Goal: Check status

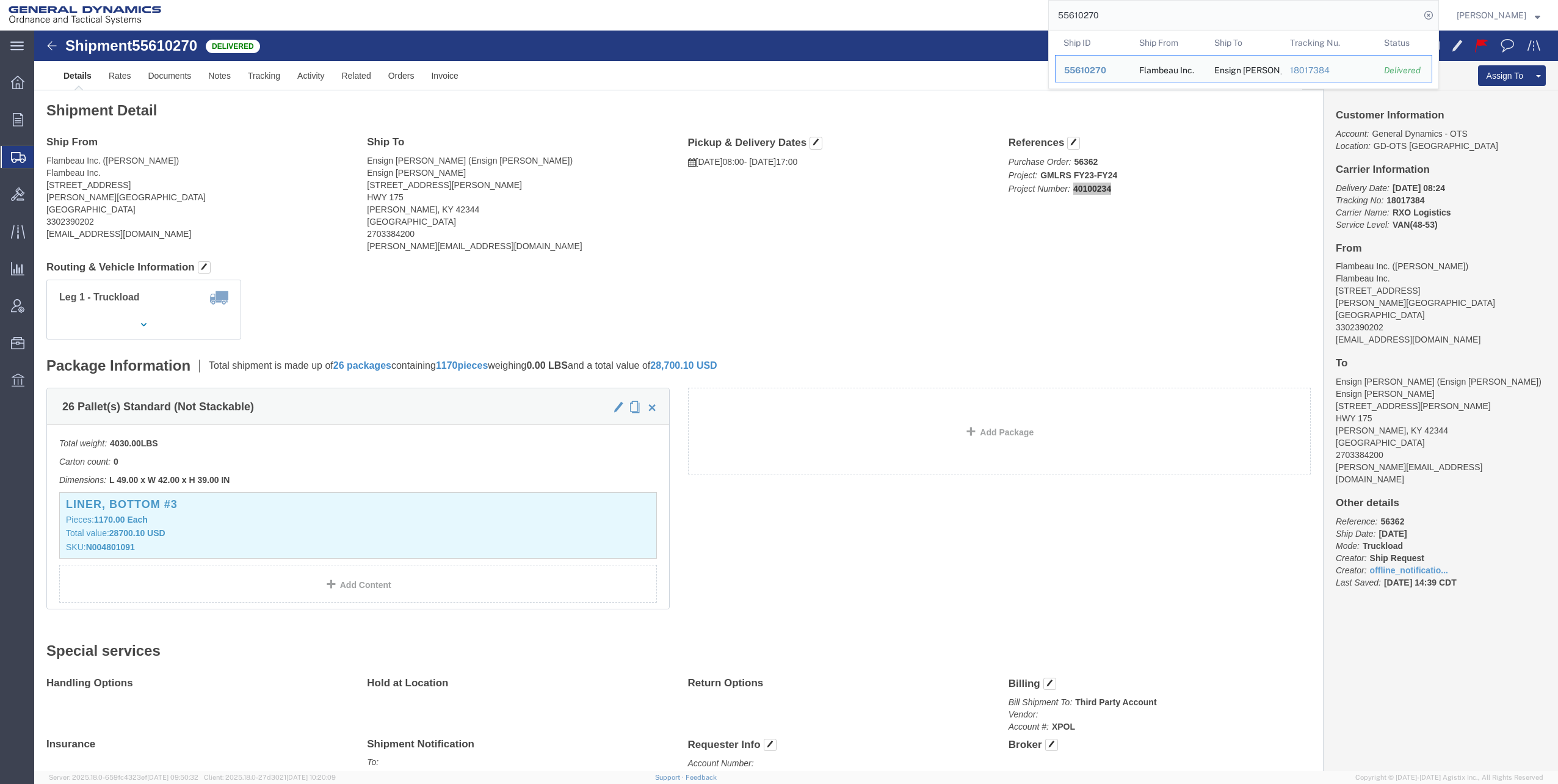
drag, startPoint x: 1061, startPoint y: 12, endPoint x: 1148, endPoint y: 12, distance: 87.0
click at [1148, 12] on input "55610270" at bounding box center [1234, 15] width 371 height 29
paste input "67494"
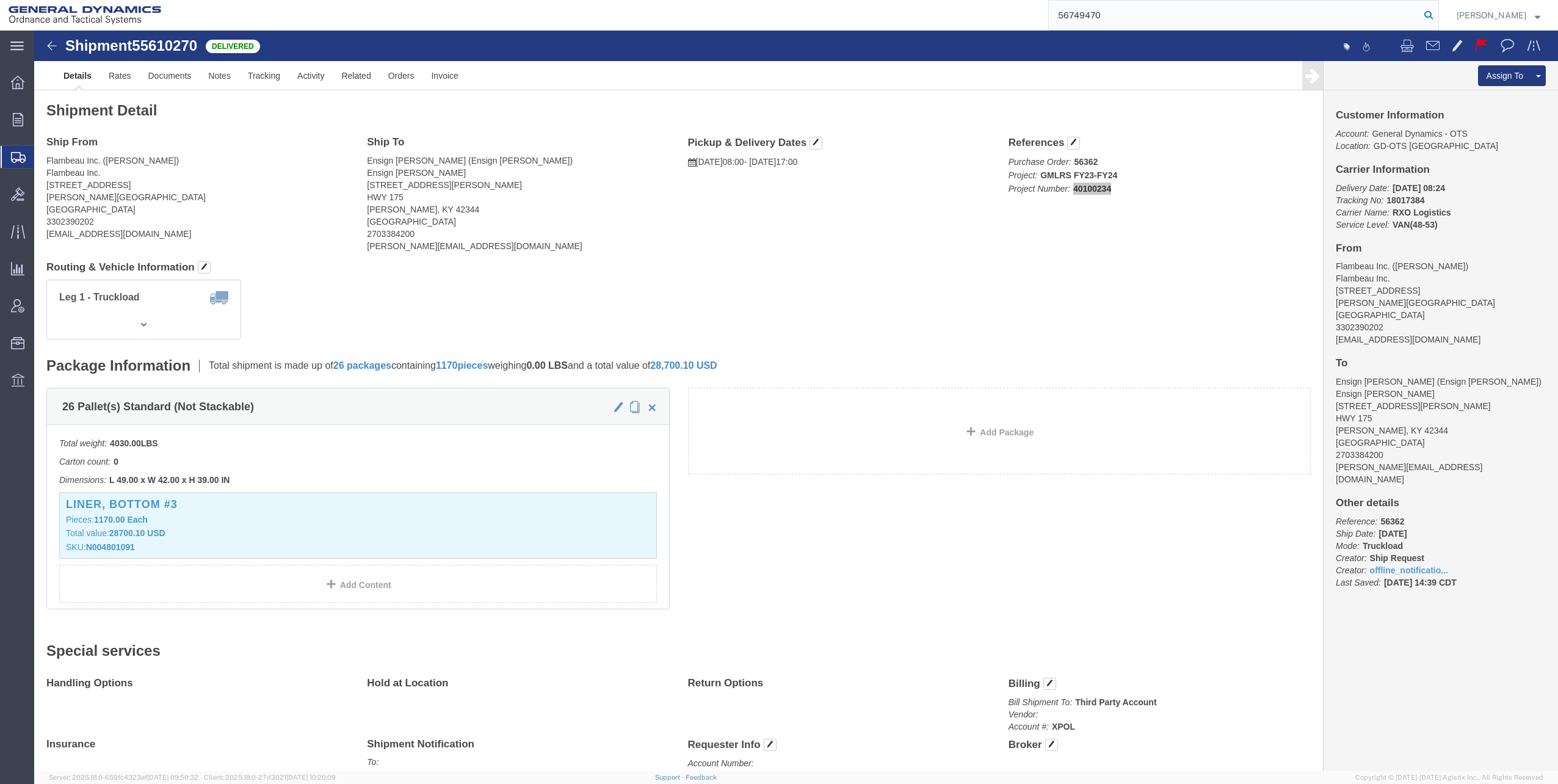
type input "56749470"
click at [1431, 13] on icon at bounding box center [1428, 15] width 17 height 17
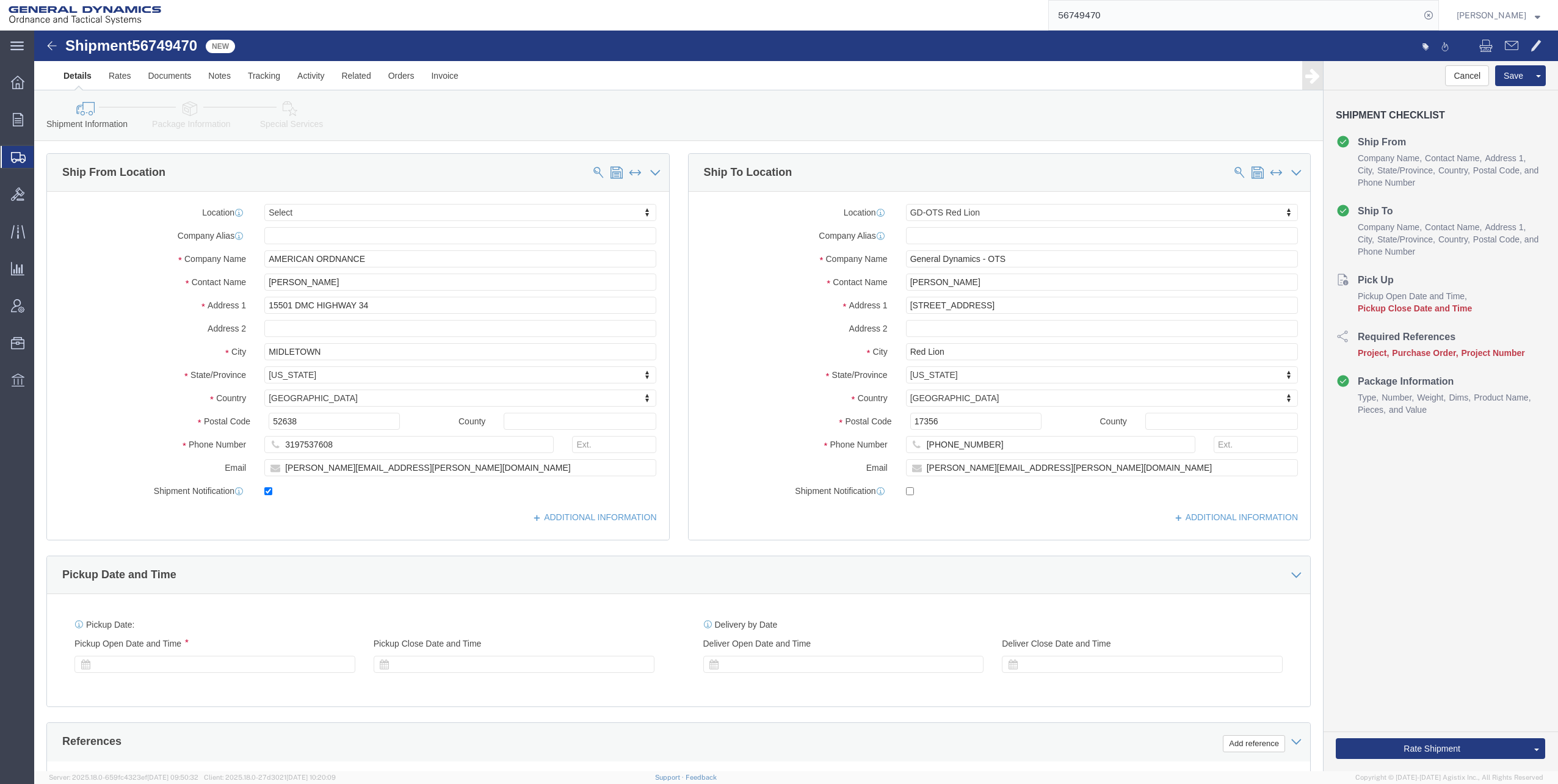
select select "310"
click input "MIDLETOWN"
type input "[GEOGRAPHIC_DATA]"
click div "Phone Number [PHONE_NUMBER]"
click icon
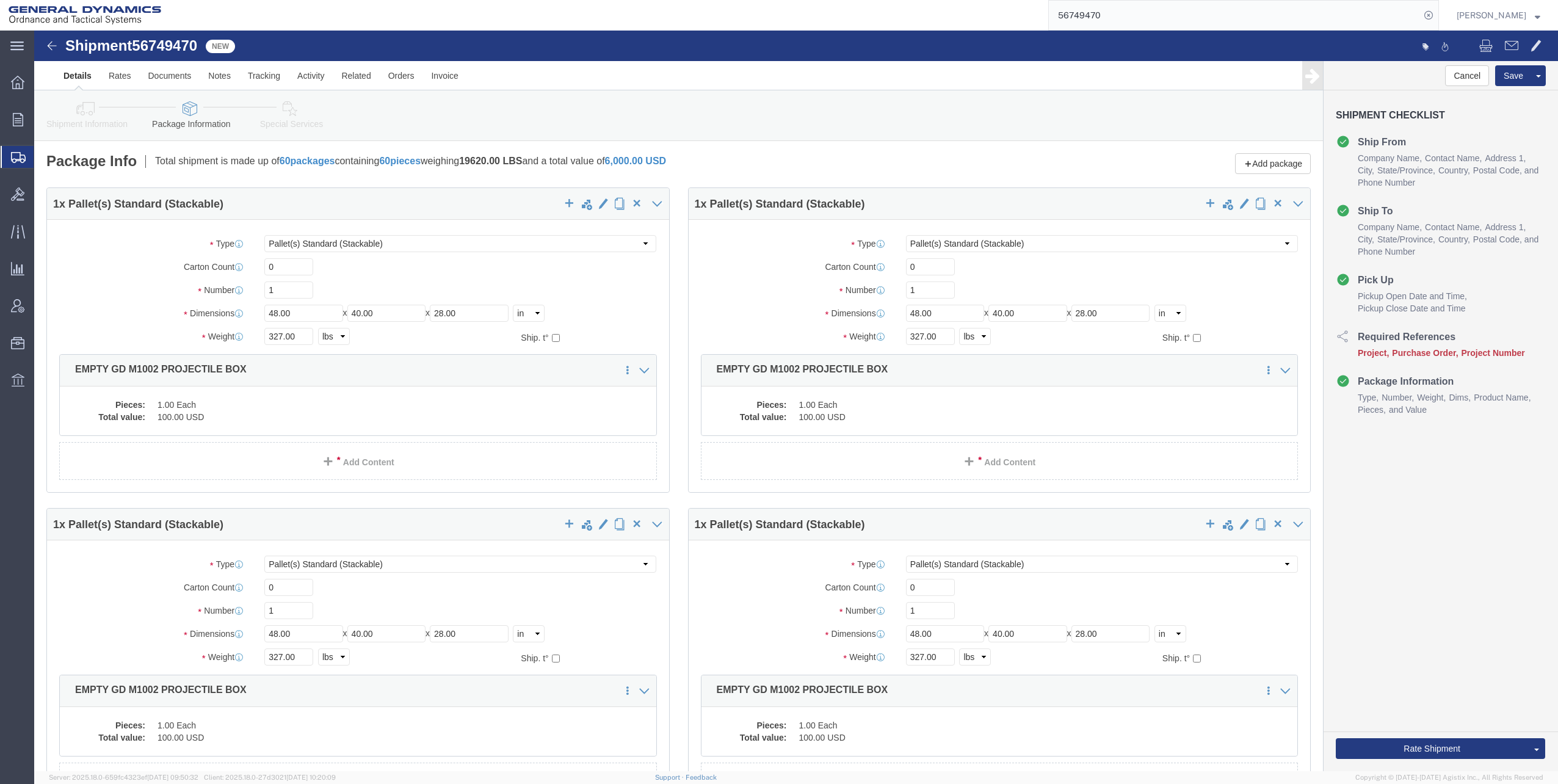
click icon
